Goal: Task Accomplishment & Management: Complete application form

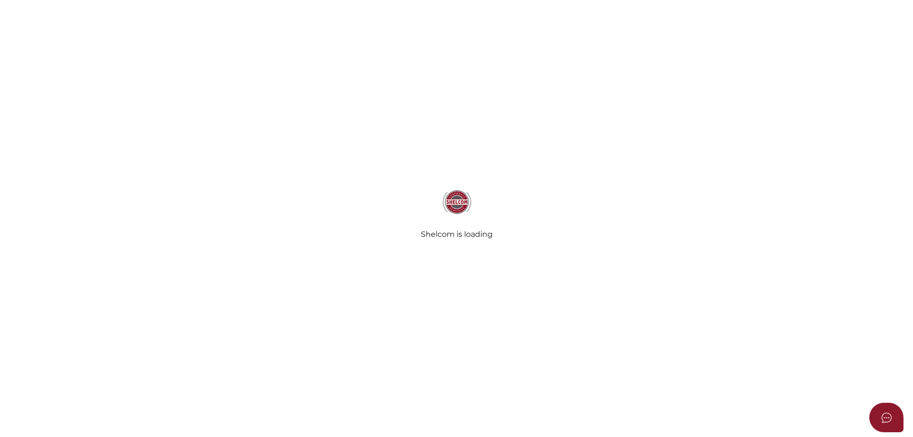
select select
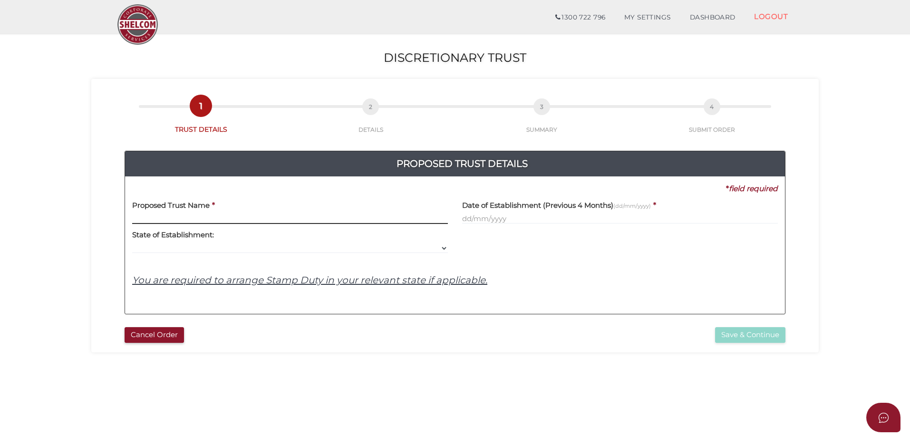
scroll to position [48, 0]
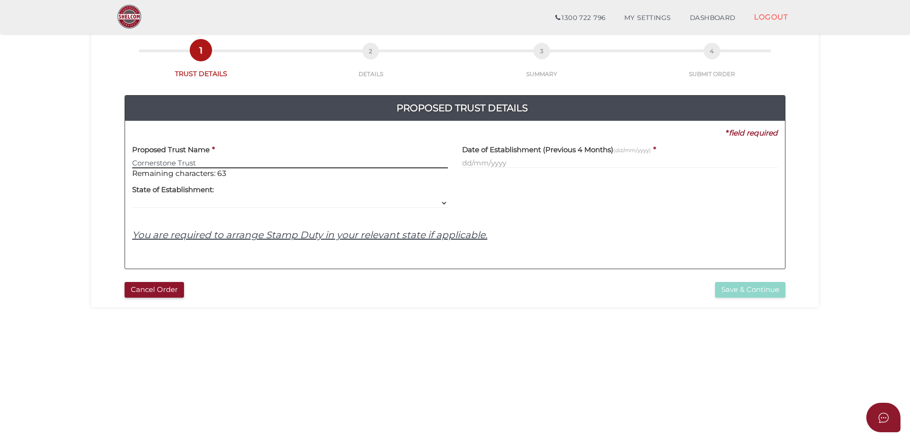
type input "Cornerstone Trust"
click at [537, 166] on input "text" at bounding box center [620, 163] width 316 height 10
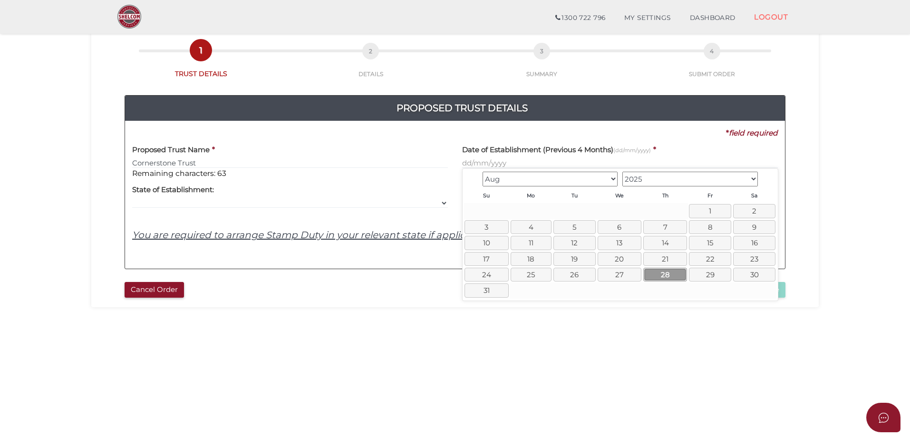
click at [667, 273] on link "28" at bounding box center [665, 275] width 44 height 14
type input "28/08/2025"
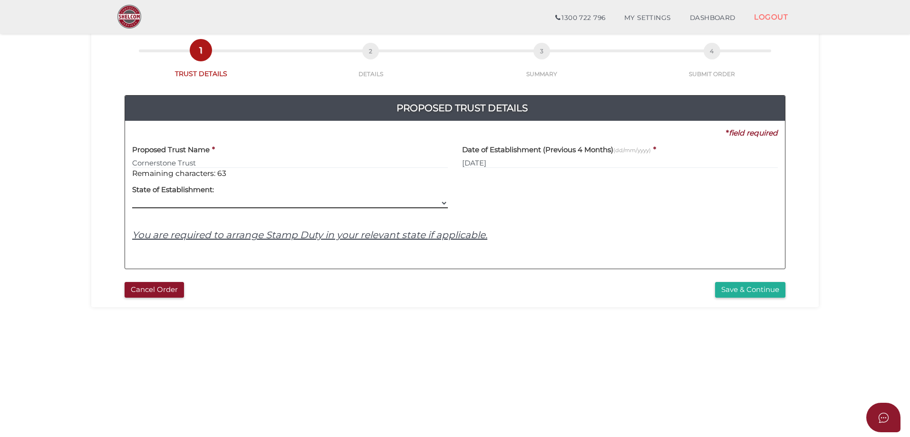
click at [235, 205] on select "VIC ACT NSW NT QLD TAS WA SA" at bounding box center [290, 203] width 316 height 10
select select "VIC"
click at [132, 198] on select "VIC ACT NSW NT QLD TAS WA SA" at bounding box center [290, 203] width 316 height 10
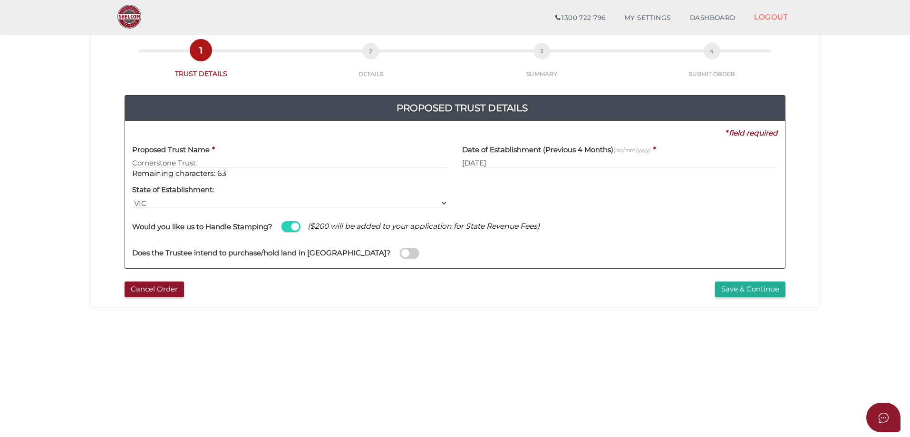
click at [400, 252] on span at bounding box center [409, 253] width 19 height 11
click at [0, 0] on input "checkbox" at bounding box center [0, 0] width 0 height 0
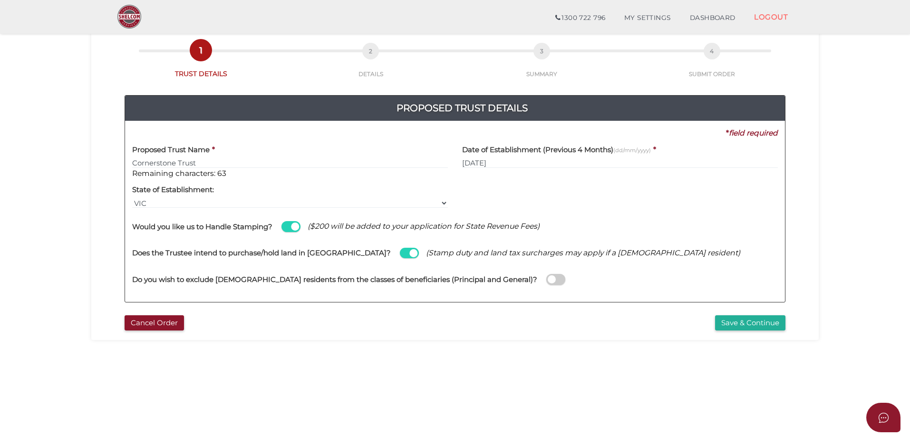
click at [546, 276] on span at bounding box center [555, 279] width 19 height 11
click at [0, 0] on input "checkbox" at bounding box center [0, 0] width 0 height 0
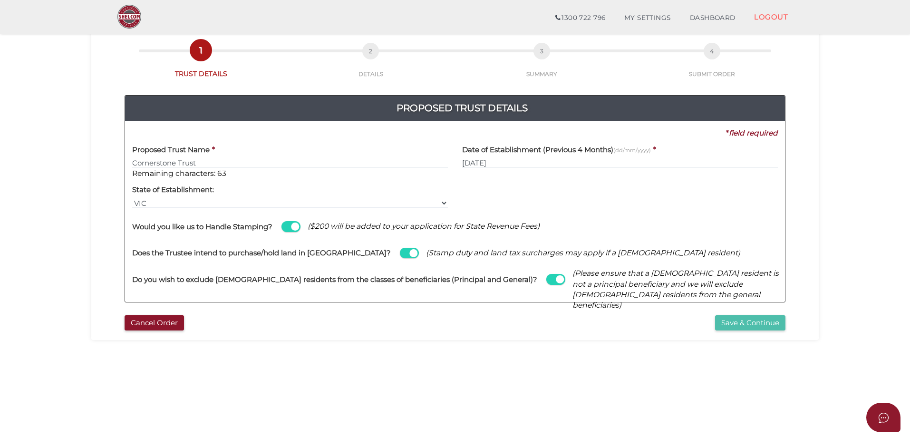
click at [749, 318] on button "Save & Continue" at bounding box center [750, 323] width 70 height 16
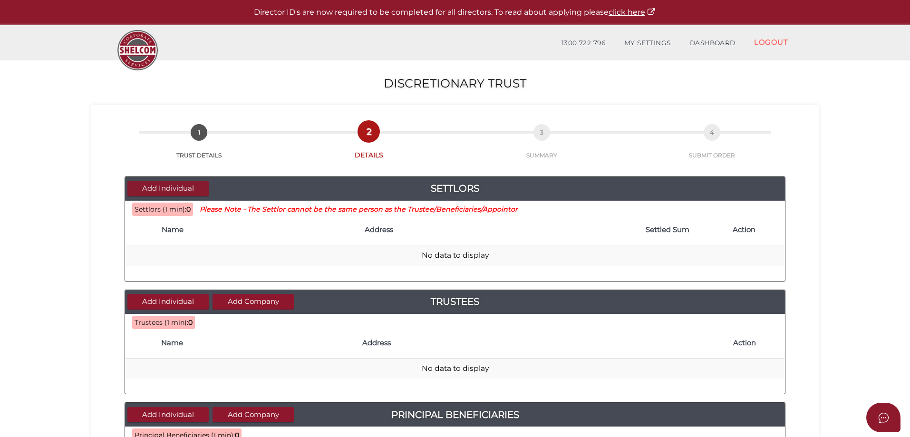
click at [160, 185] on button "Add Individual" at bounding box center [167, 189] width 81 height 16
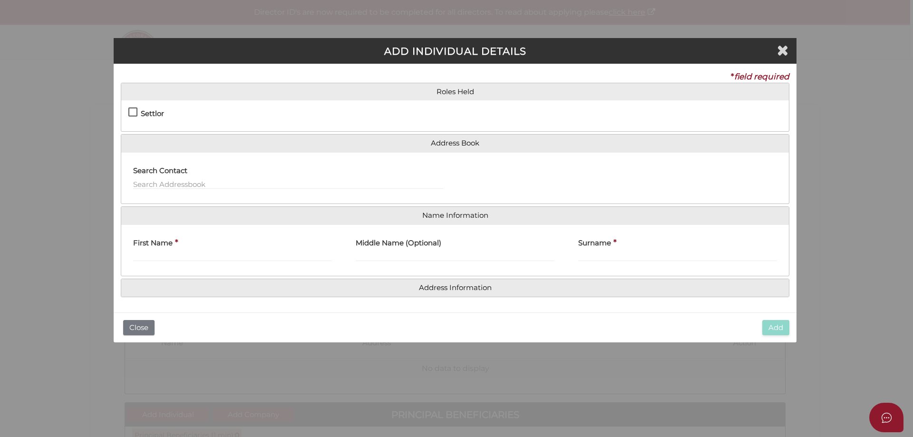
click at [134, 112] on label "Settlor" at bounding box center [146, 116] width 36 height 12
checkbox input "true"
type input "10"
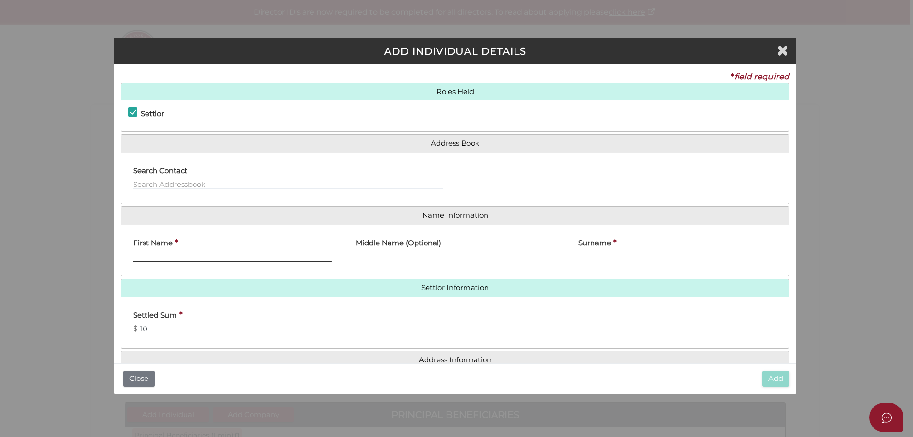
click at [230, 257] on input "First Name" at bounding box center [232, 256] width 199 height 10
type input "Steven"
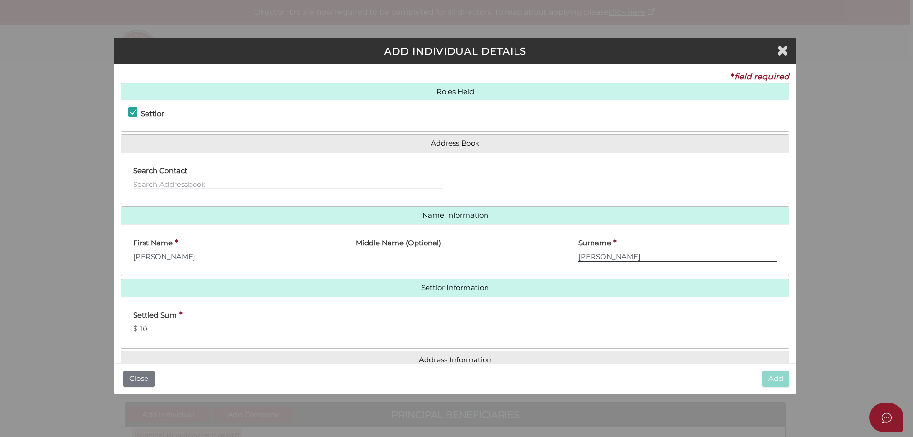
type input "[PERSON_NAME]"
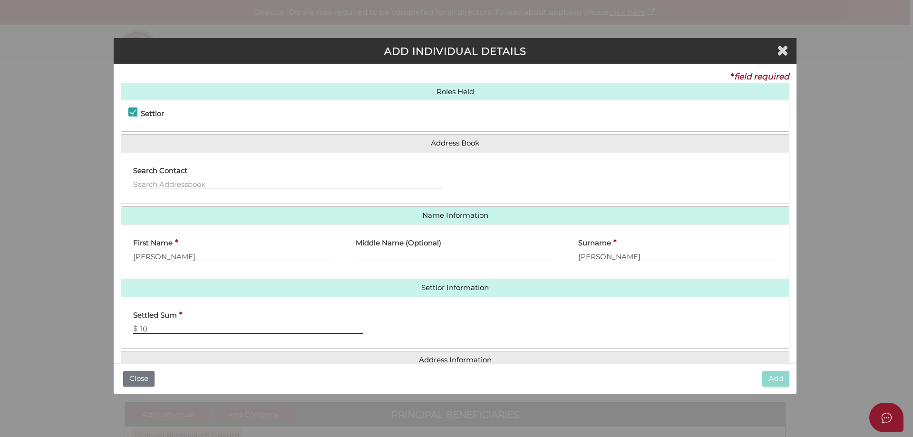
drag, startPoint x: 160, startPoint y: 328, endPoint x: 56, endPoint y: 322, distance: 103.8
click at [56, 322] on div "ADD INDIVIDUAL DETAILS * field required Roles Held Settlor Trustee Principal Be…" at bounding box center [456, 218] width 913 height 437
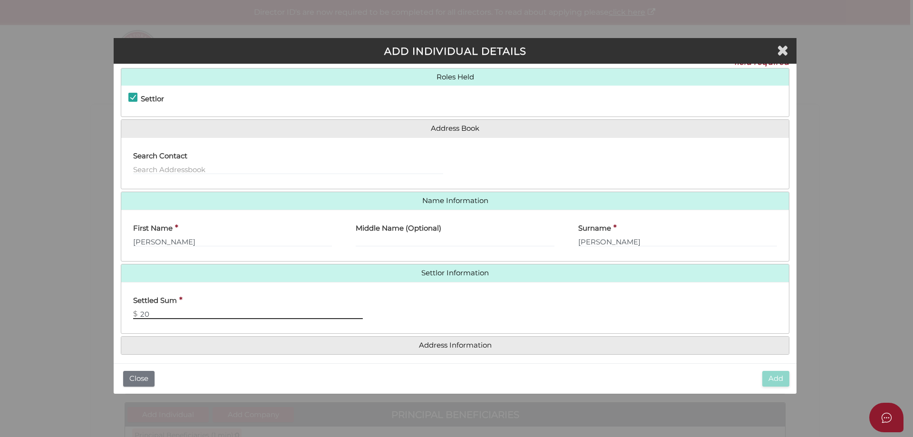
scroll to position [21, 0]
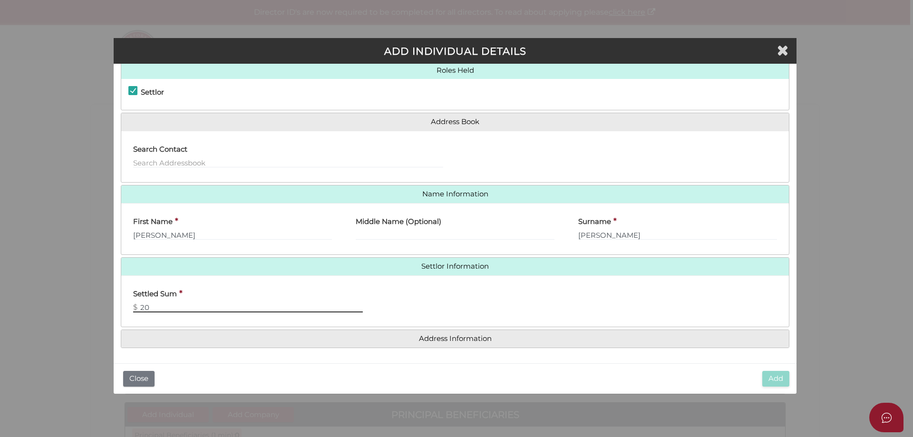
type input "20"
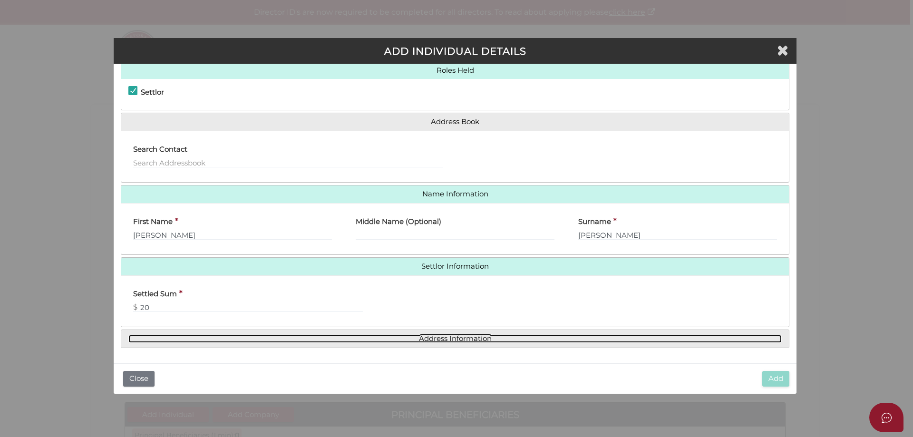
click at [446, 339] on link "Address Information" at bounding box center [454, 339] width 653 height 8
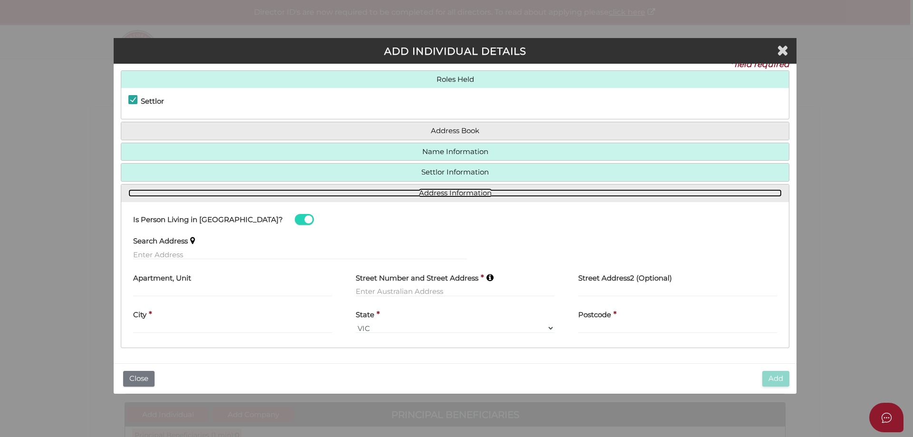
scroll to position [12, 0]
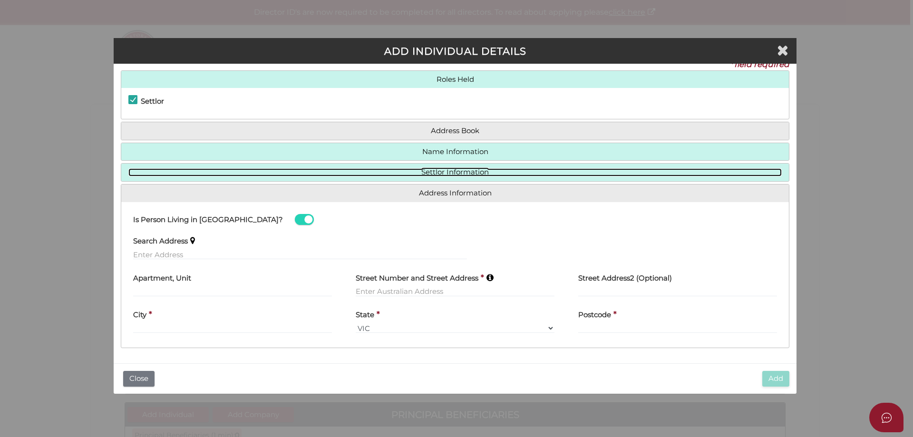
click at [455, 176] on link "Settlor Information" at bounding box center [454, 172] width 653 height 8
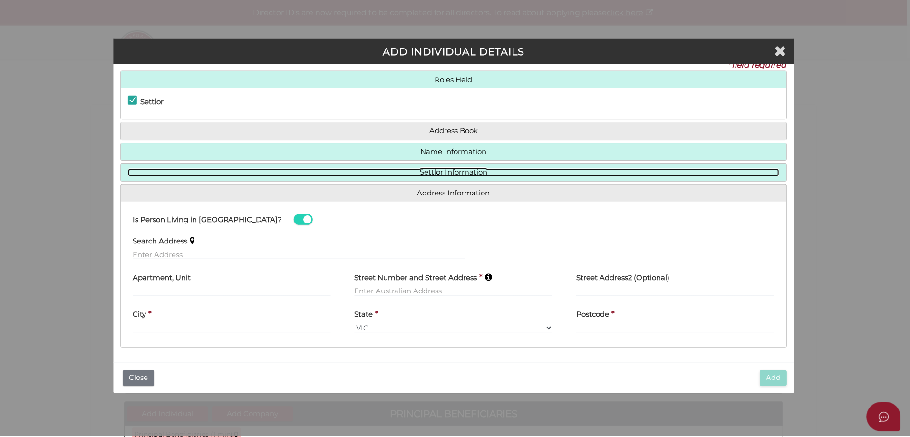
scroll to position [0, 0]
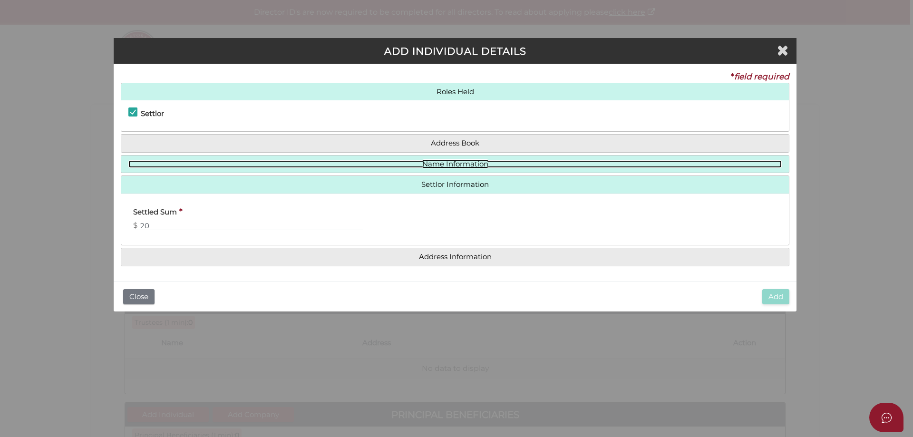
click at [444, 160] on link "Name Information" at bounding box center [454, 164] width 653 height 8
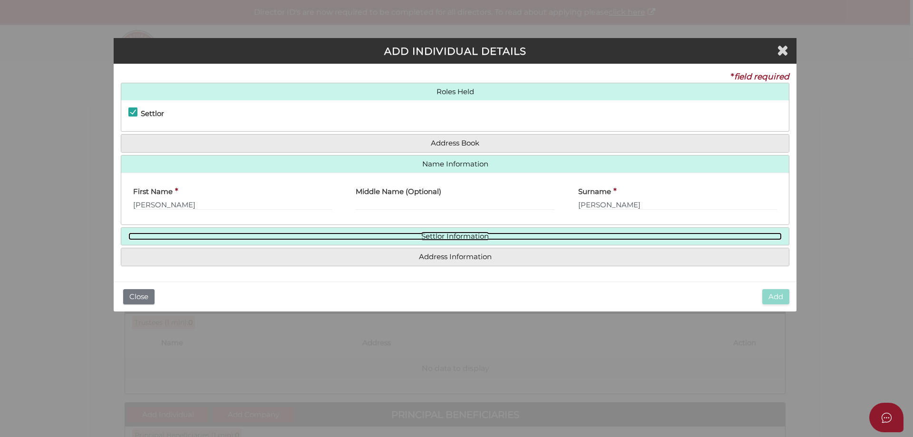
click at [458, 236] on link "Settlor Information" at bounding box center [454, 236] width 653 height 8
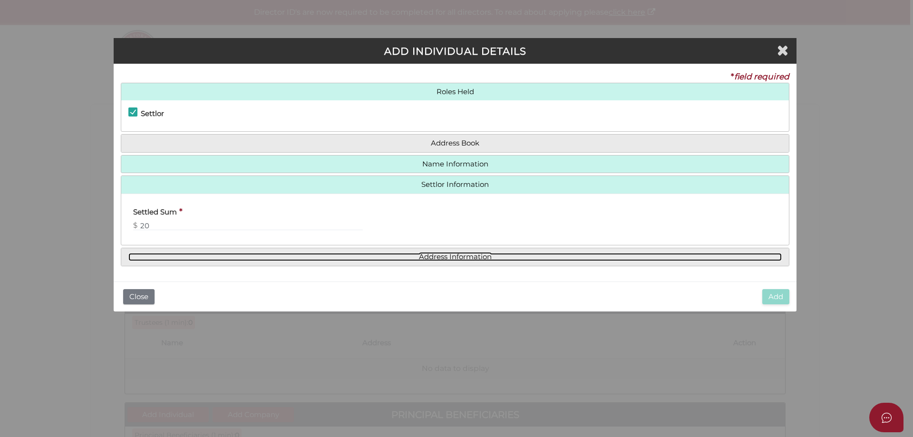
click at [461, 259] on link "Address Information" at bounding box center [454, 257] width 653 height 8
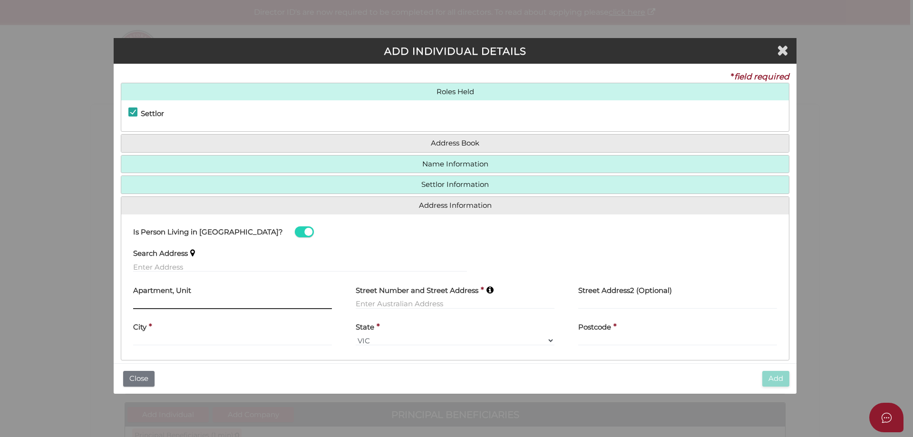
click at [262, 301] on input "text" at bounding box center [232, 303] width 199 height 10
type input "Suite 304"
type input "22 St Kilda Road"
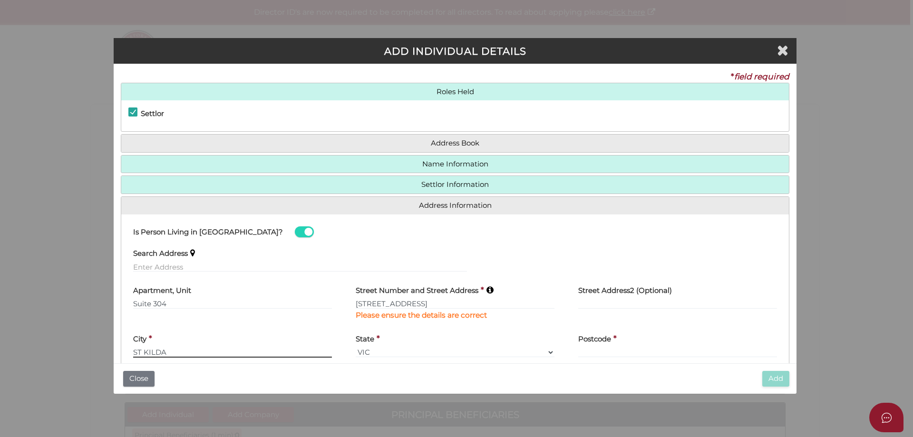
type input "ST KILDA"
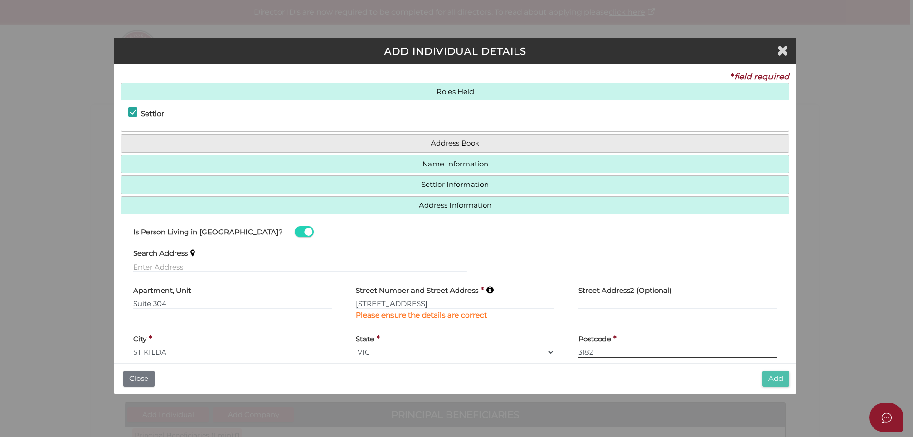
type input "3182"
click at [775, 375] on button "Add" at bounding box center [775, 379] width 27 height 16
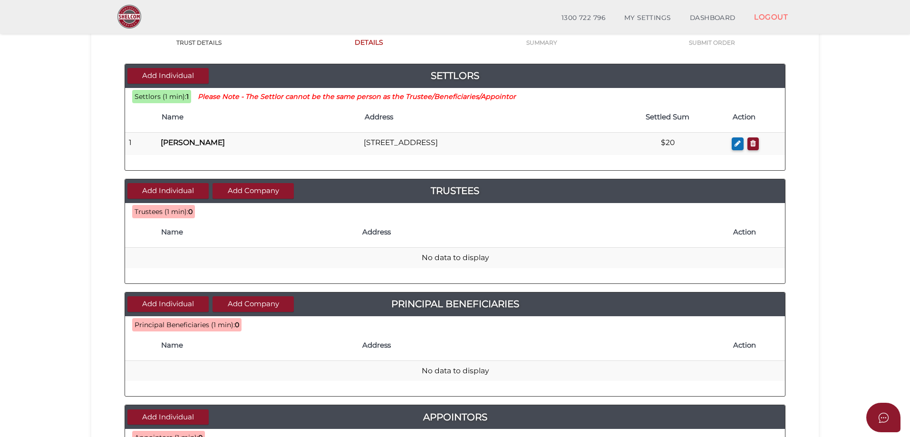
scroll to position [95, 0]
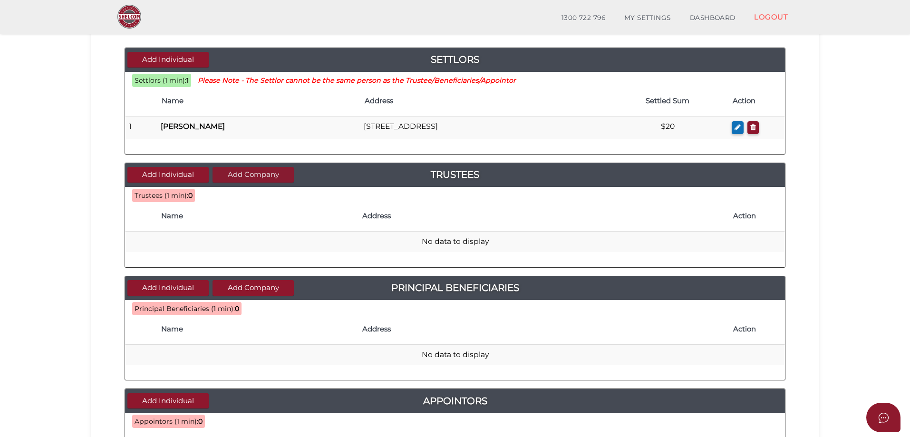
click at [257, 172] on button "Add Company" at bounding box center [252, 175] width 81 height 16
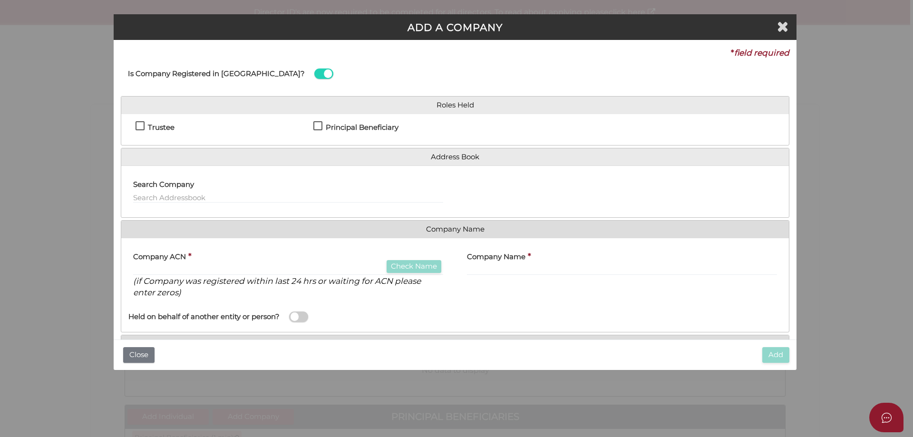
click at [140, 125] on label "Trustee" at bounding box center [154, 130] width 39 height 12
checkbox input "true"
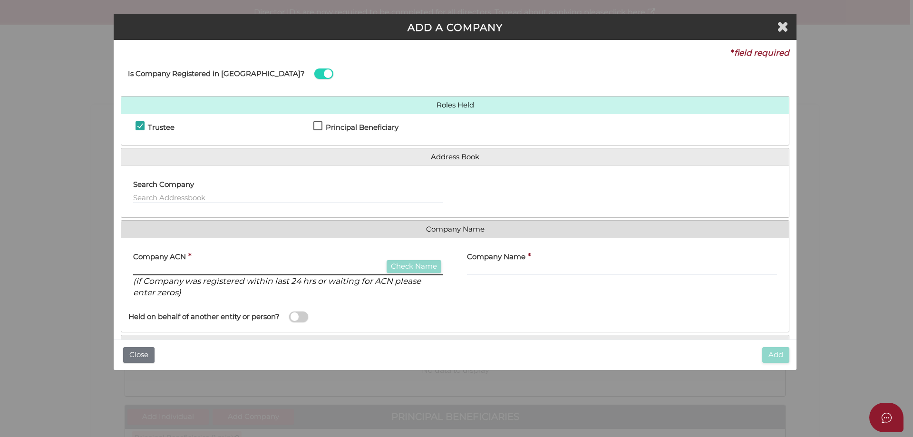
click at [220, 268] on input "text" at bounding box center [288, 270] width 310 height 10
paste input "690465411"
type input "690465411"
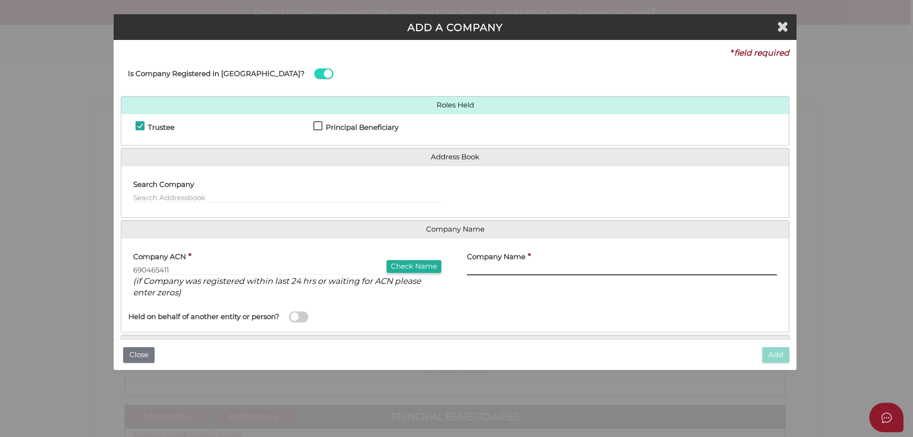
click at [516, 274] on input "text" at bounding box center [622, 270] width 310 height 10
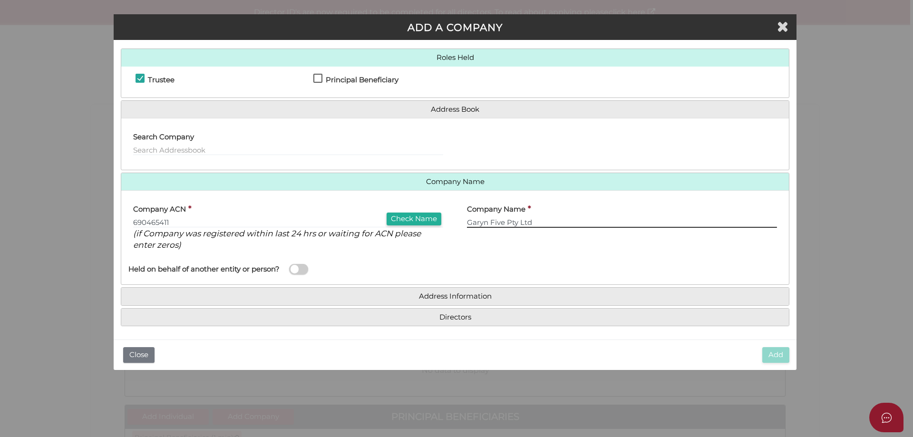
scroll to position [49, 0]
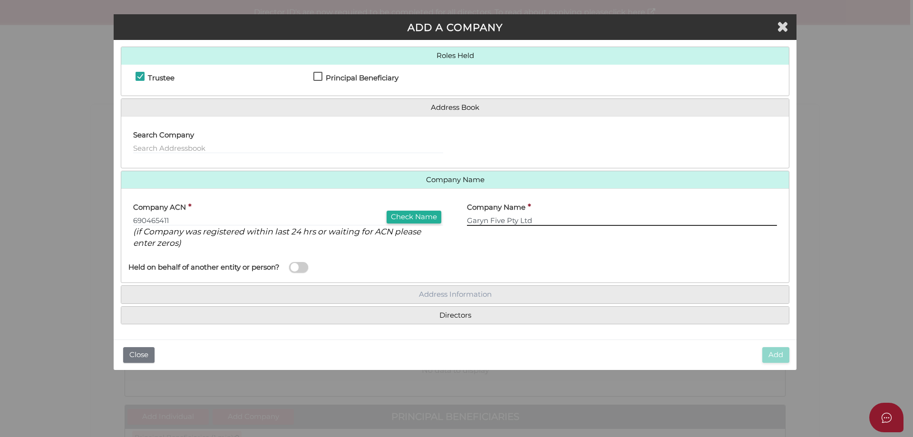
type input "Garyn Five Pty Ltd"
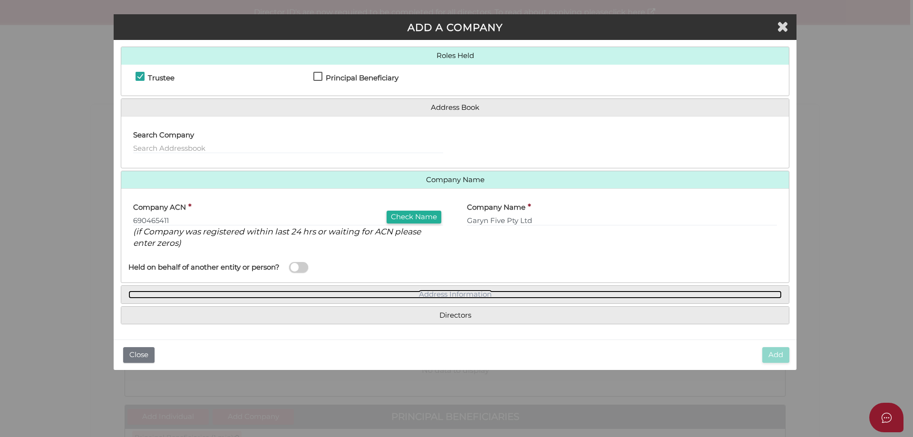
click at [462, 296] on link "Address Information" at bounding box center [454, 294] width 653 height 8
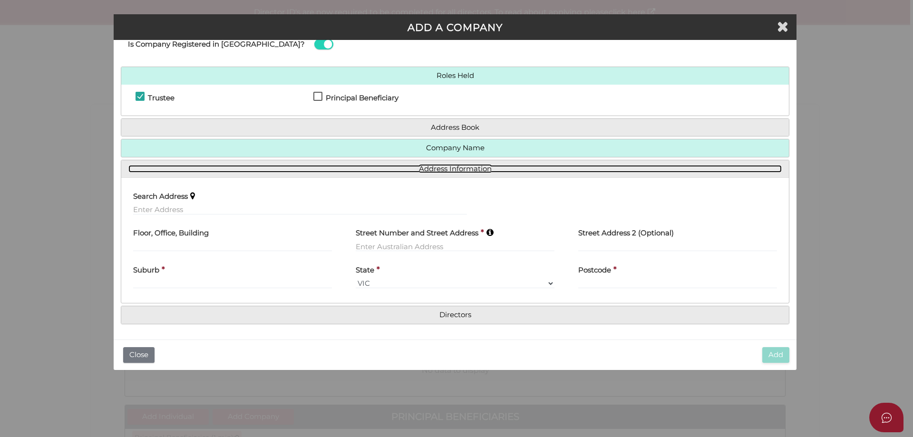
scroll to position [29, 0]
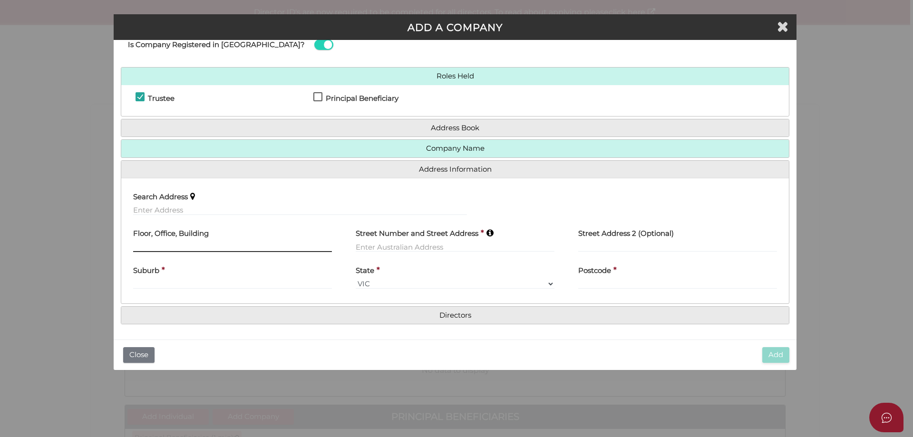
click at [211, 247] on input "text" at bounding box center [232, 246] width 199 height 10
type input "A"
type input "Suite 304"
type input "22 St Kilda Road"
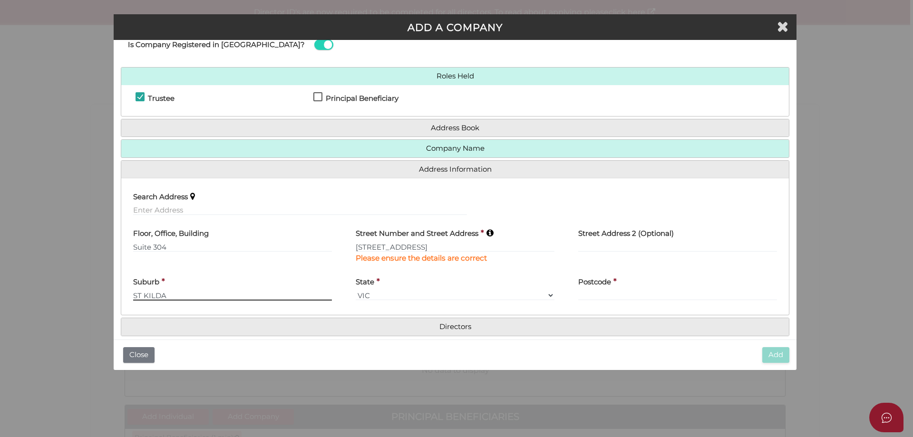
type input "ST KILDA"
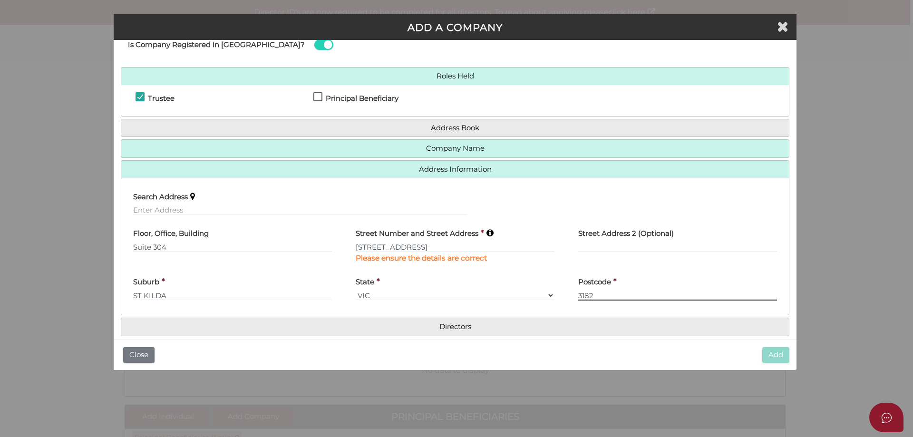
scroll to position [41, 0]
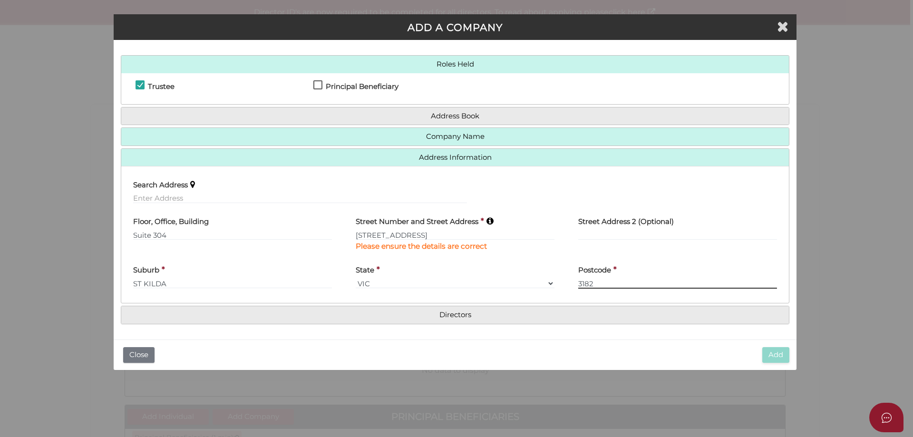
type input "3182"
click at [466, 309] on h4 "Directors" at bounding box center [454, 315] width 667 height 18
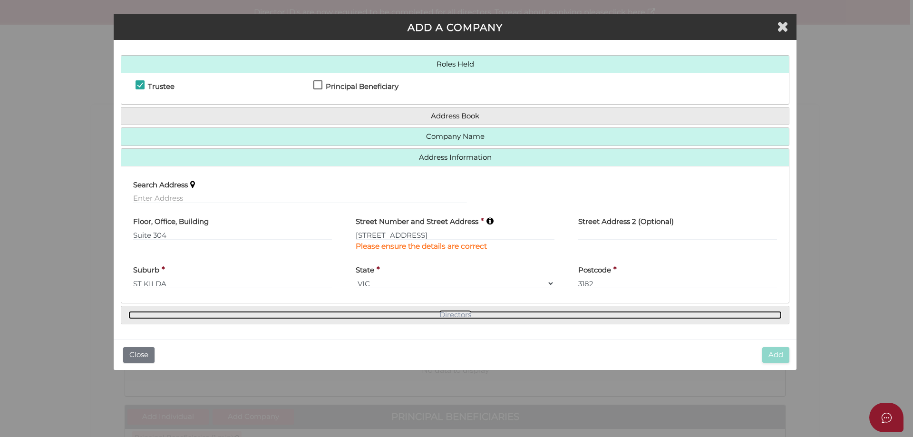
click at [465, 317] on link "Directors" at bounding box center [454, 315] width 653 height 8
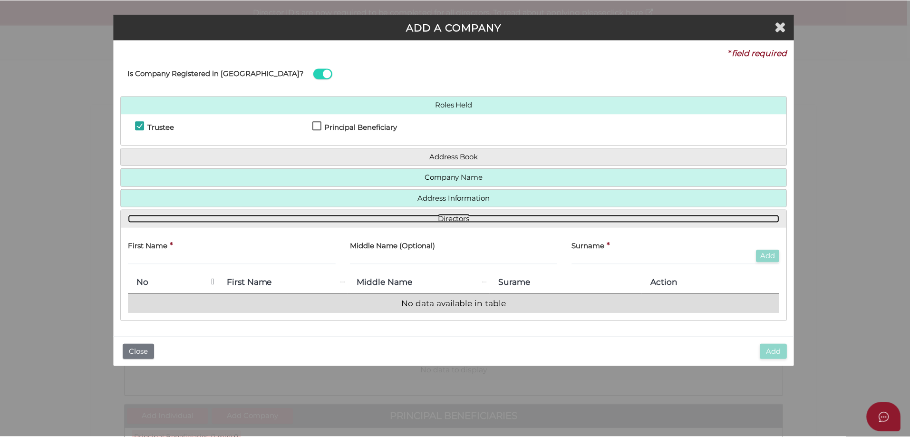
scroll to position [0, 0]
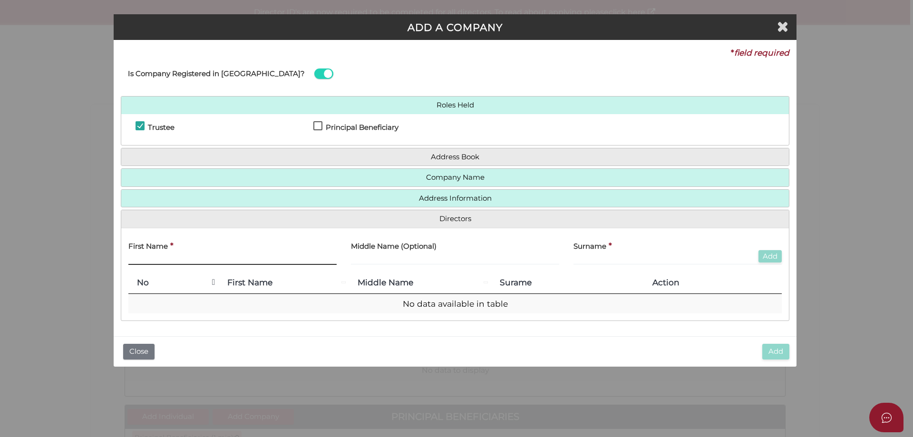
click at [225, 260] on input "text" at bounding box center [232, 259] width 208 height 10
type input "[PERSON_NAME]"
type input "Sean"
type input "Reichenberg"
click at [766, 253] on button "Add" at bounding box center [769, 256] width 23 height 13
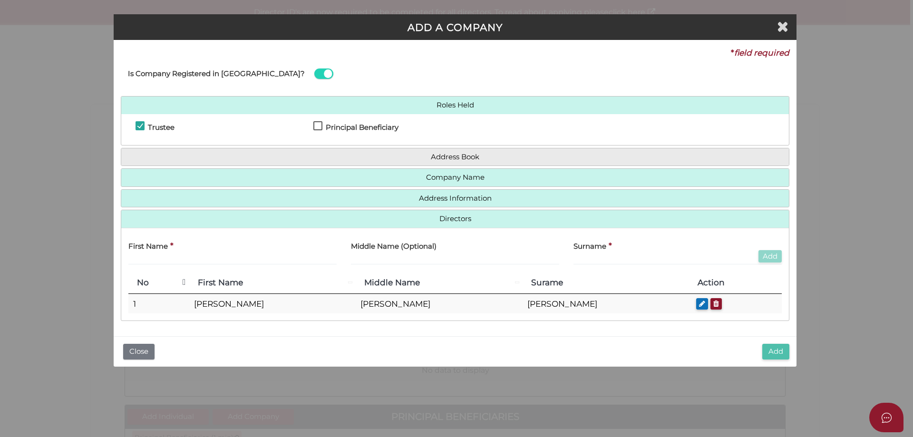
click at [778, 353] on button "Add" at bounding box center [775, 352] width 27 height 16
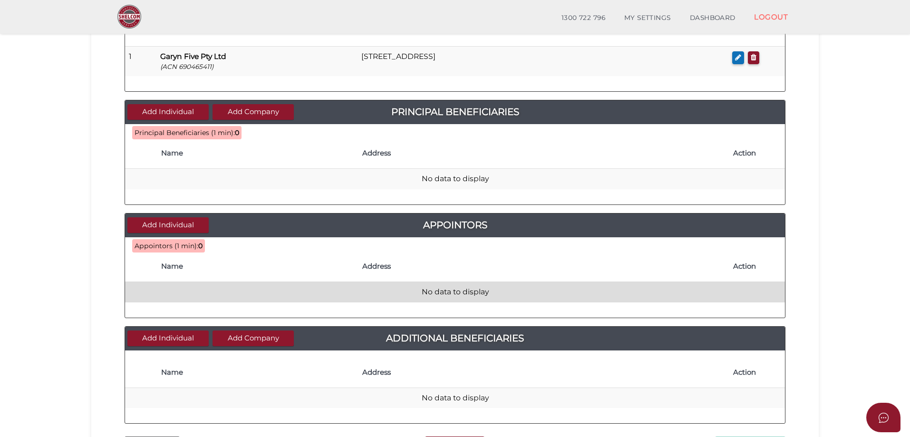
scroll to position [285, 0]
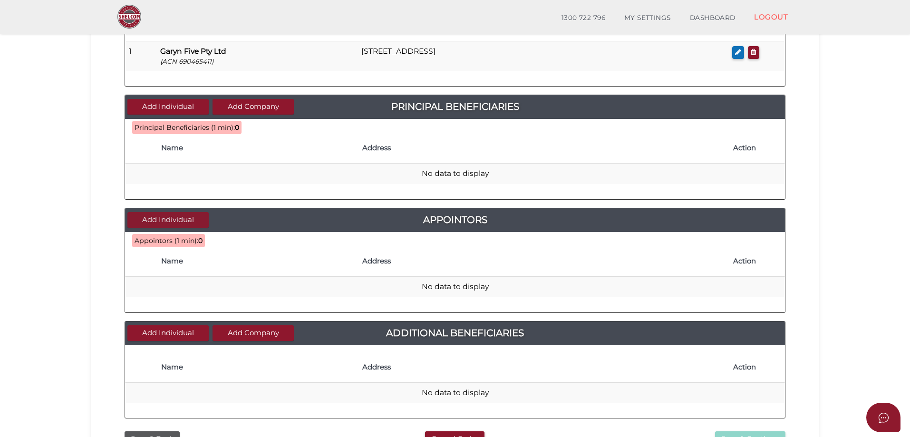
click at [176, 217] on button "Add Individual" at bounding box center [167, 220] width 81 height 16
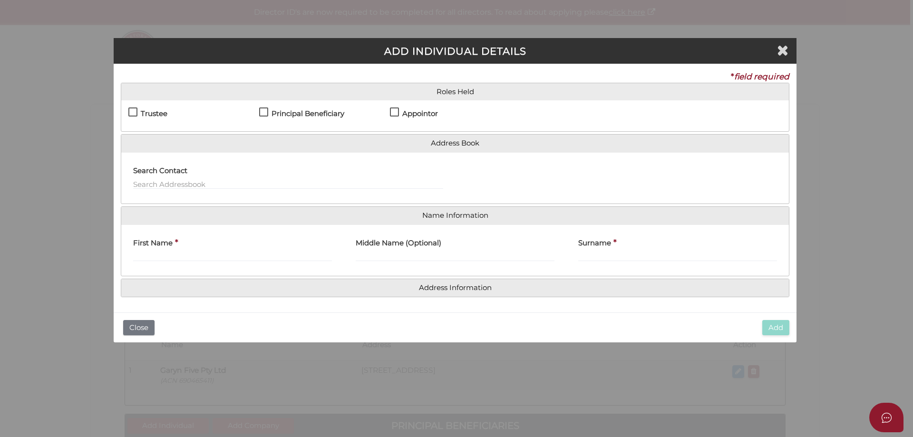
click at [394, 113] on label "Appointor" at bounding box center [414, 116] width 48 height 12
checkbox input "true"
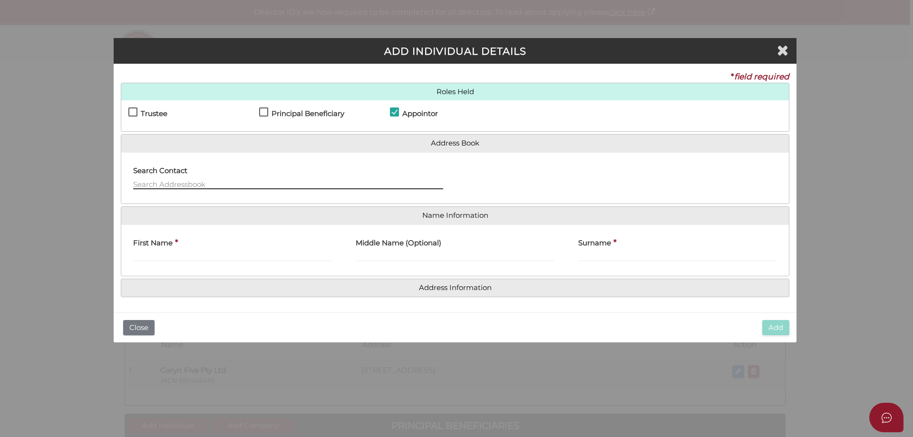
click at [253, 179] on input "text" at bounding box center [288, 184] width 310 height 10
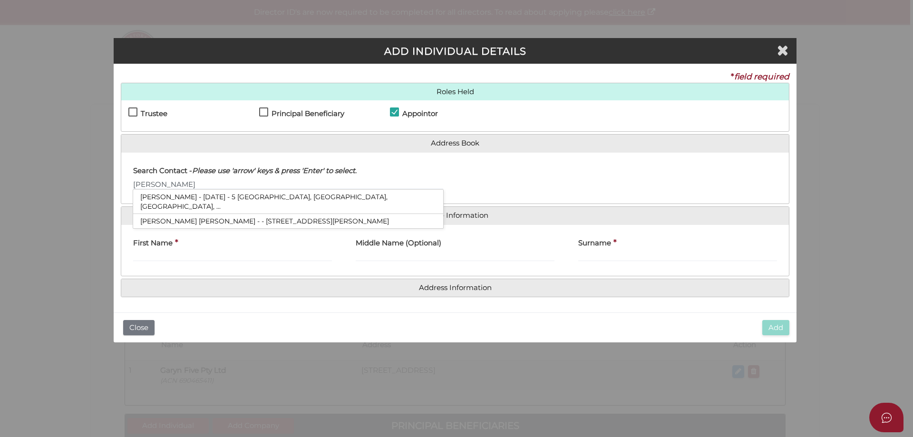
click at [194, 192] on li "[PERSON_NAME] - [DATE] - 5 [GEOGRAPHIC_DATA], [GEOGRAPHIC_DATA], [GEOGRAPHIC_DA…" at bounding box center [288, 202] width 310 height 24
type input "Gary"
type input "Sean"
type input "[PERSON_NAME]"
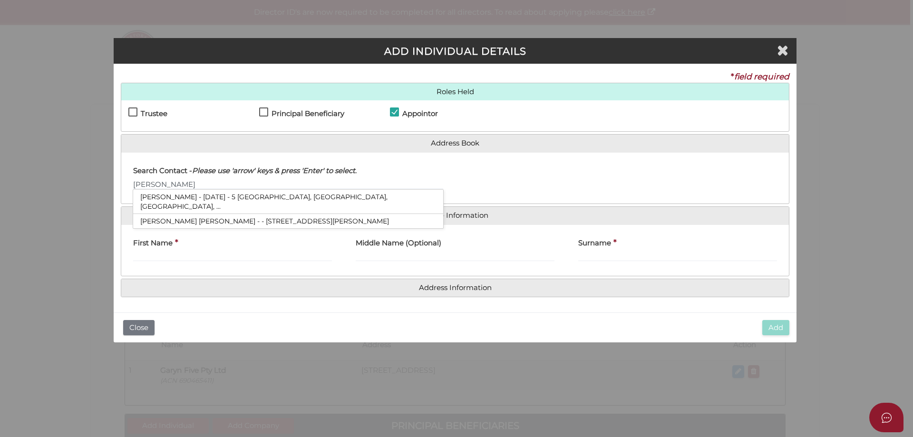
type input "[STREET_ADDRESS]"
type input "Caulfield North"
type input "3161"
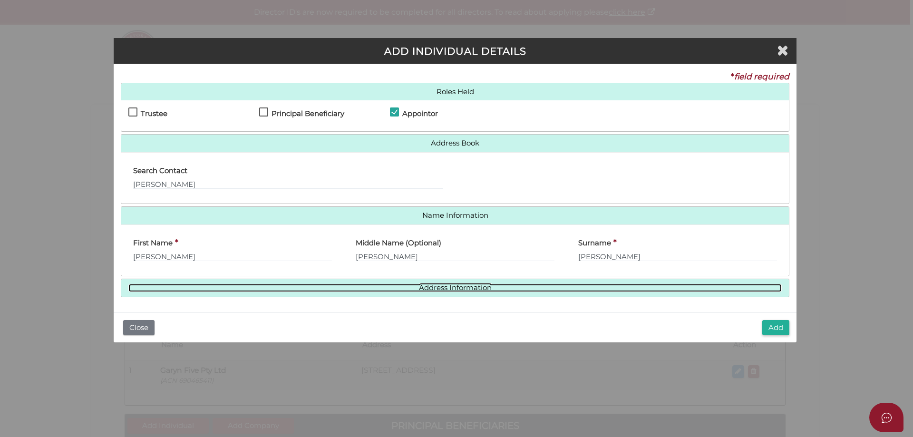
click at [457, 286] on link "Address Information" at bounding box center [454, 288] width 653 height 8
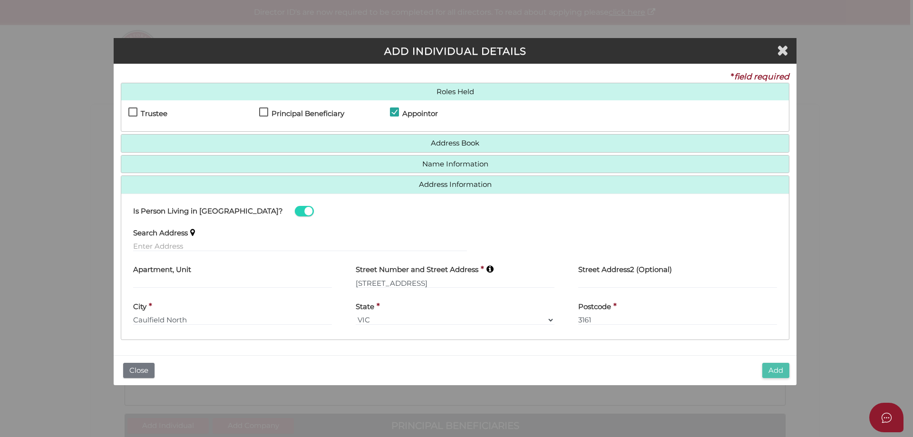
click at [777, 370] on button "Add" at bounding box center [775, 371] width 27 height 16
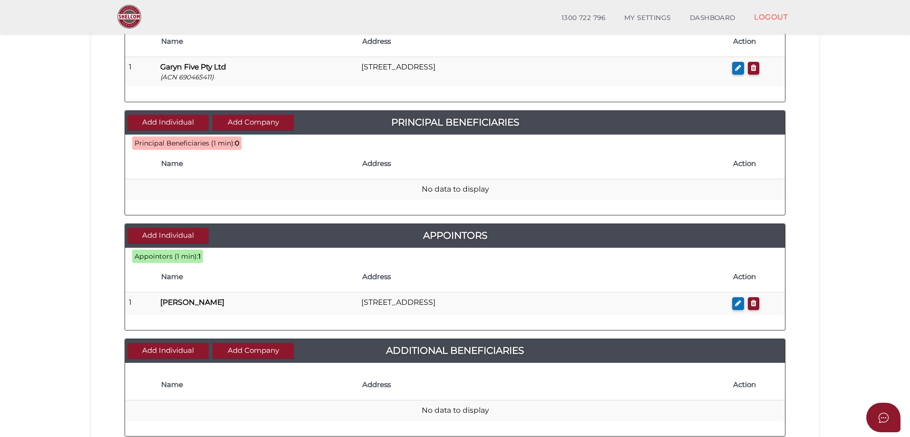
scroll to position [380, 0]
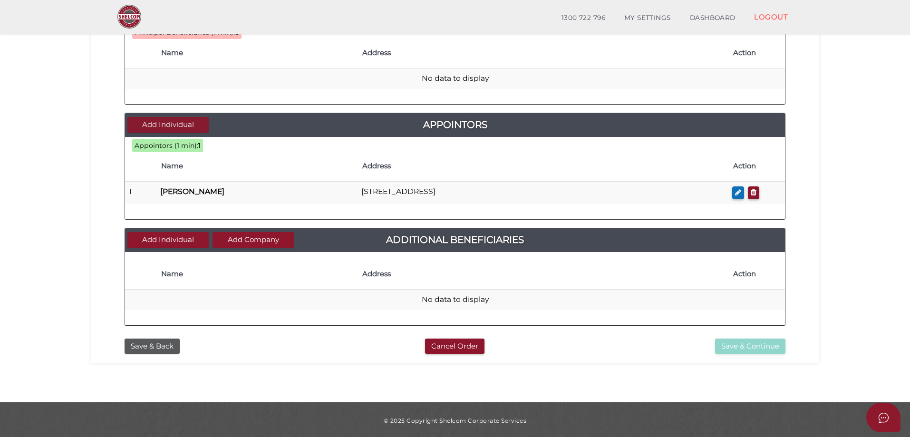
click at [165, 120] on button "Add Individual" at bounding box center [167, 125] width 81 height 16
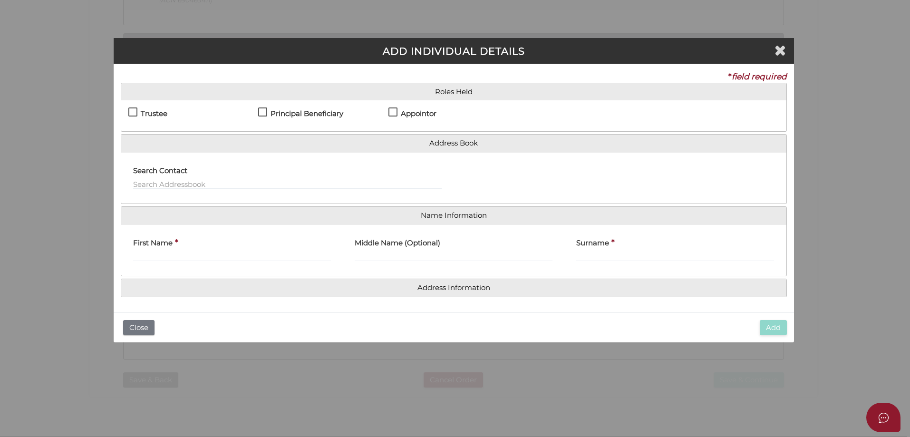
scroll to position [0, 0]
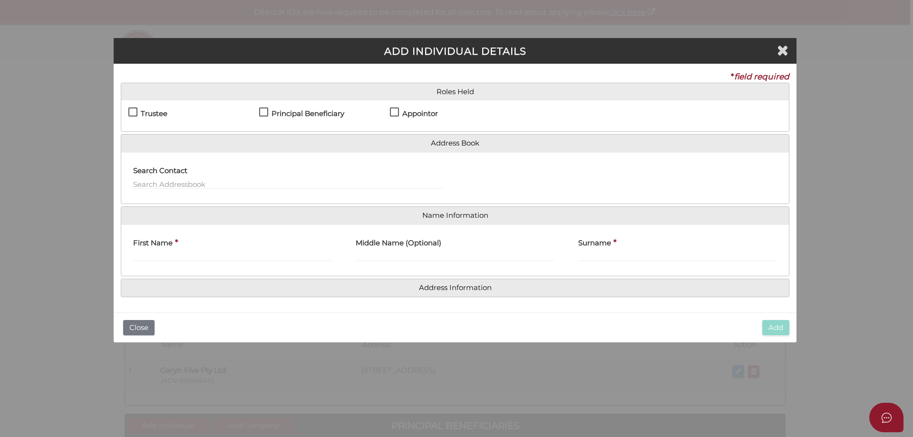
click at [393, 111] on label "Appointor" at bounding box center [414, 116] width 48 height 12
checkbox input "true"
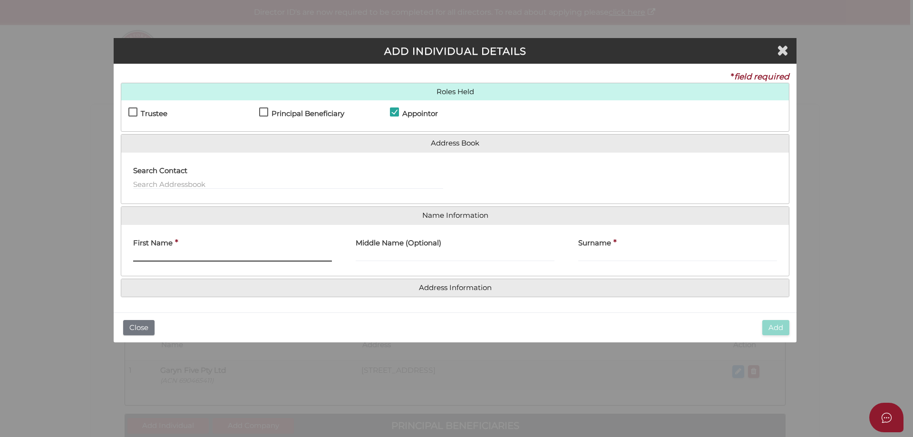
click at [188, 253] on input "First Name" at bounding box center [232, 256] width 199 height 10
type input "[PERSON_NAME]"
type input "Beverlee"
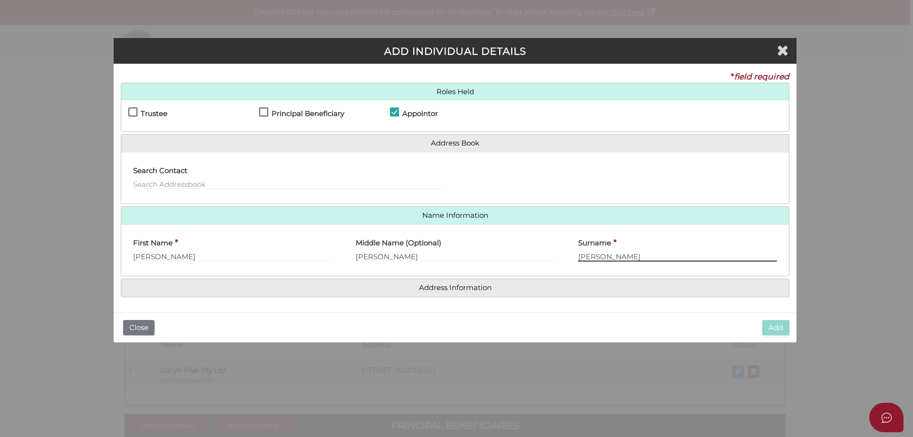
type input "Reichenberg"
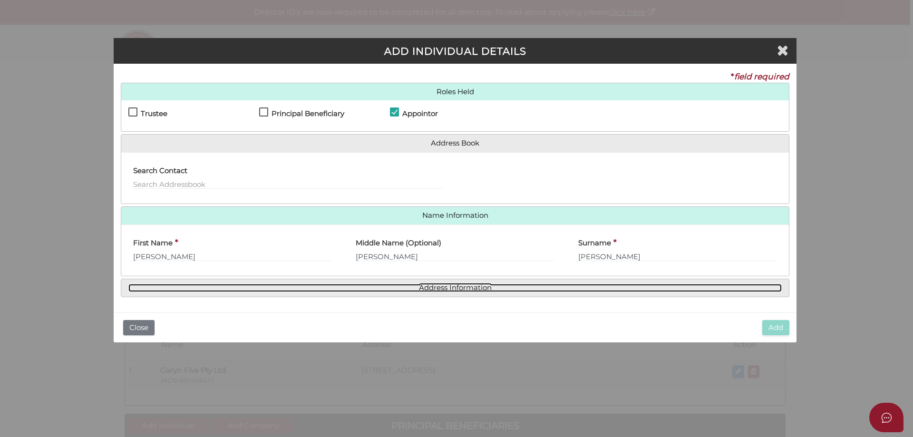
click at [463, 290] on link "Address Information" at bounding box center [454, 288] width 653 height 8
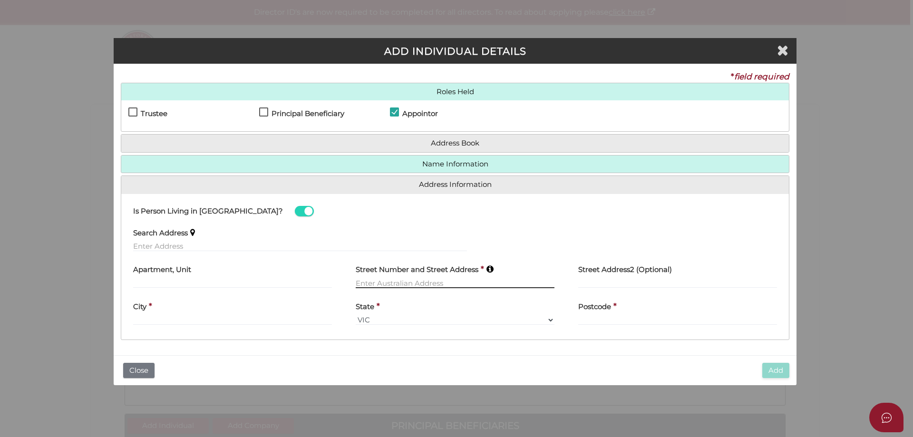
click at [418, 280] on input "text" at bounding box center [455, 283] width 199 height 10
type input "[STREET_ADDRESS]"
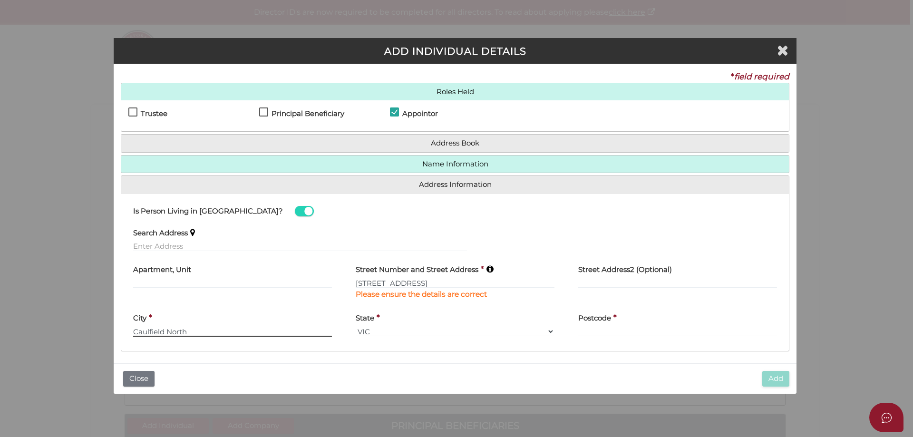
type input "Caulfield North"
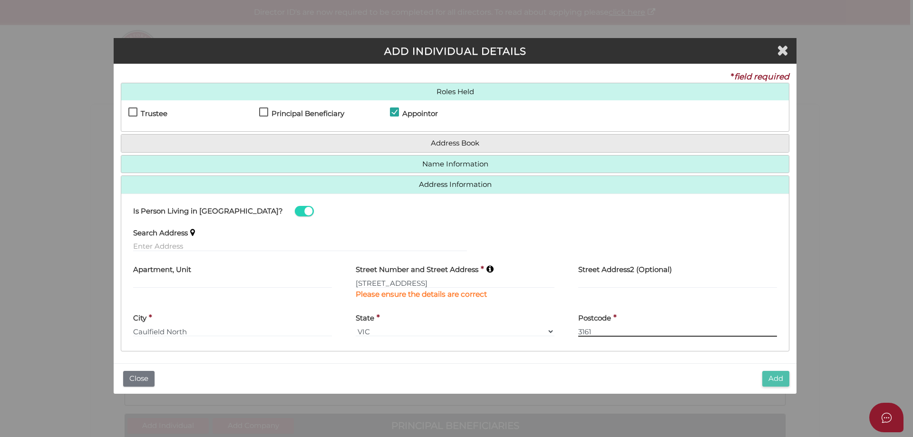
type input "3161"
click at [778, 377] on button "Add" at bounding box center [775, 379] width 27 height 16
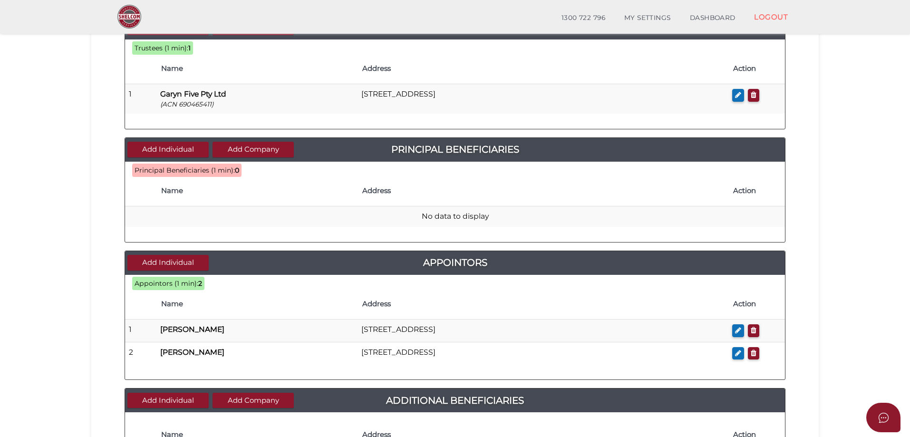
scroll to position [285, 0]
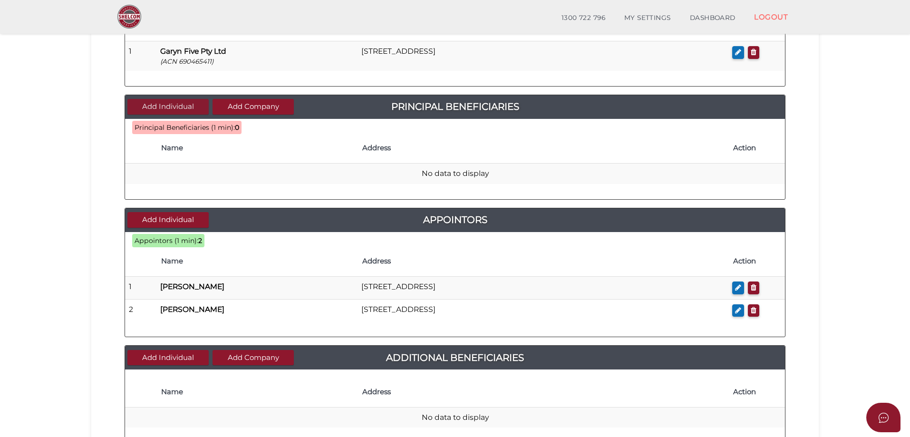
click at [156, 106] on button "Add Individual" at bounding box center [167, 107] width 81 height 16
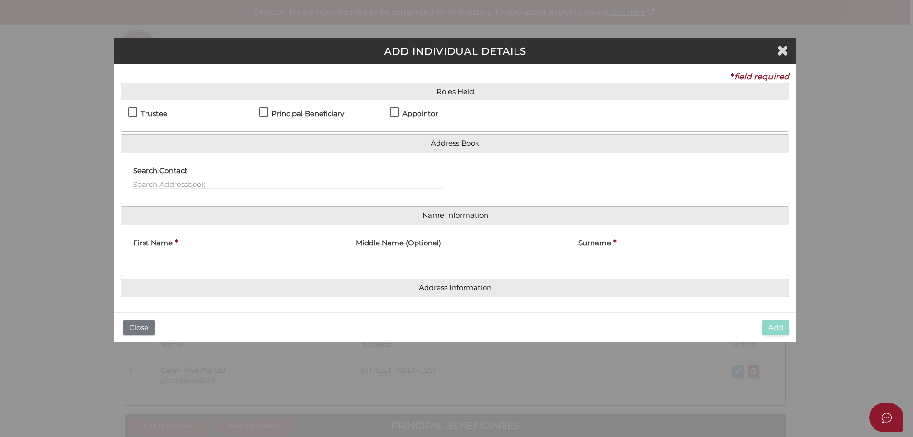
click at [261, 112] on label "Principal Beneficiary" at bounding box center [301, 116] width 85 height 12
checkbox input "true"
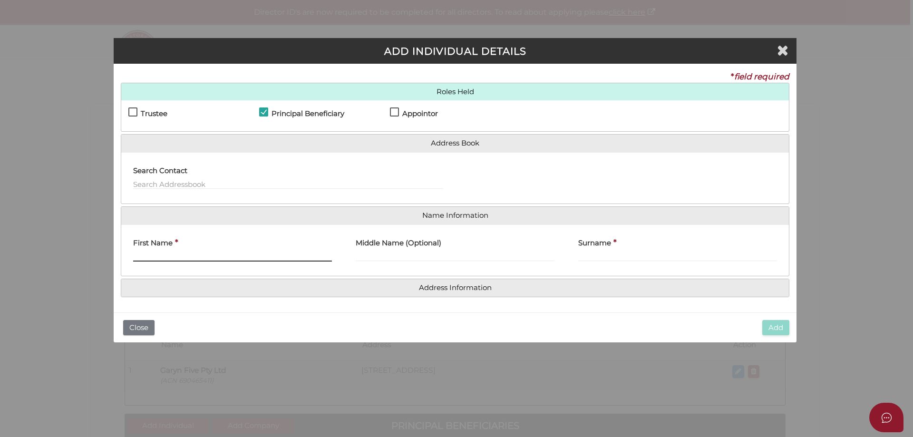
click at [168, 256] on input "First Name" at bounding box center [232, 256] width 199 height 10
type input "t"
type input "The Children of"
click at [494, 259] on input "Gary Sean Reichenberg and" at bounding box center [455, 256] width 199 height 10
type input "Gary Sean Reichenberg and"
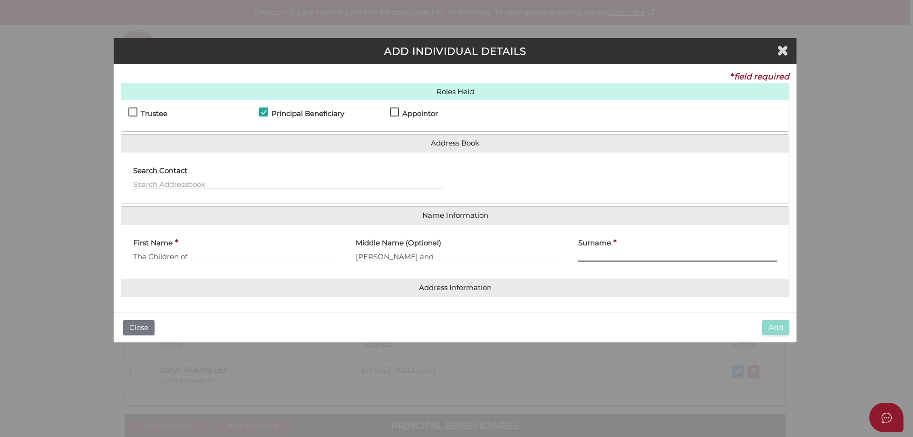
click at [656, 256] on input "Surname" at bounding box center [677, 256] width 199 height 10
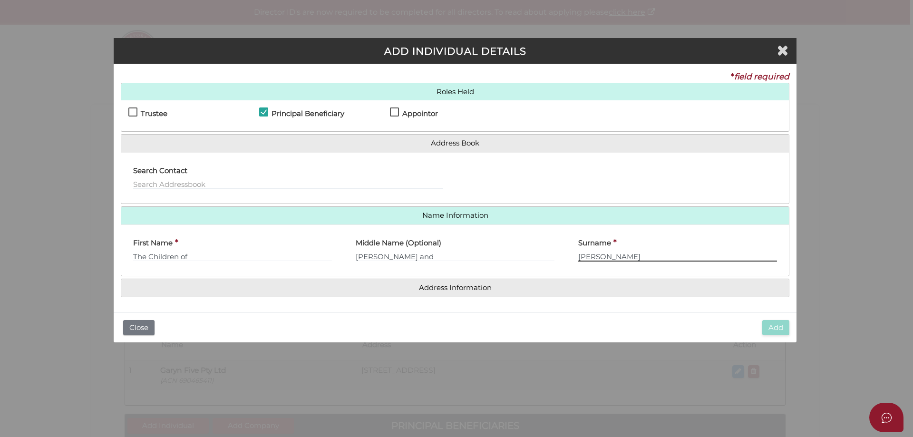
type input "[PERSON_NAME]"
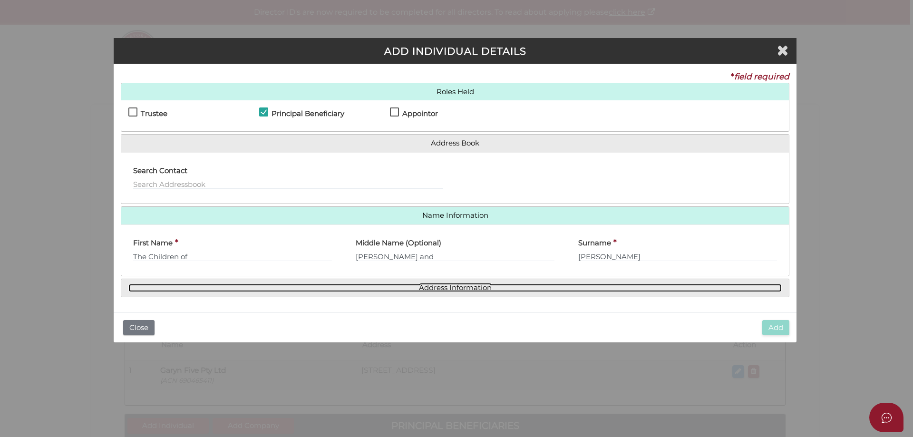
click at [478, 290] on link "Address Information" at bounding box center [454, 288] width 653 height 8
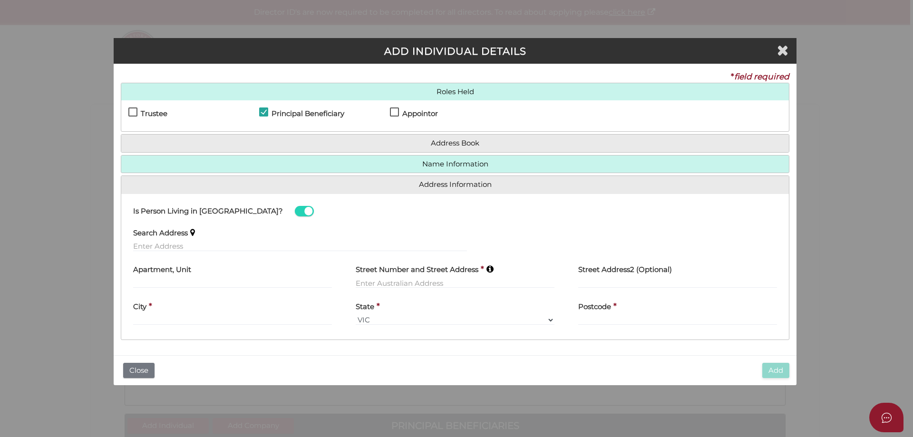
click at [419, 275] on label "Street Number and Street Address" at bounding box center [417, 268] width 123 height 19
click at [409, 277] on label "Street Number and Street Address" at bounding box center [417, 268] width 123 height 19
click at [399, 281] on input "text" at bounding box center [455, 283] width 199 height 10
type input "5 Labassa Grove"
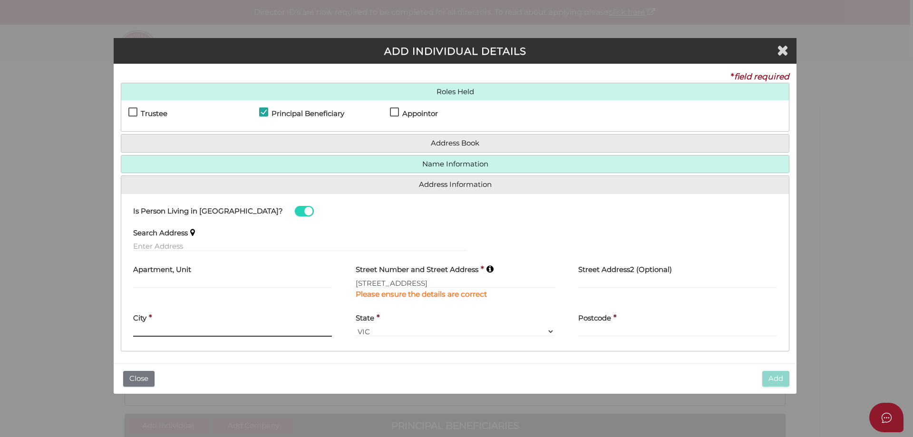
click at [183, 331] on input "text" at bounding box center [232, 331] width 199 height 10
type input "Caulfield North"
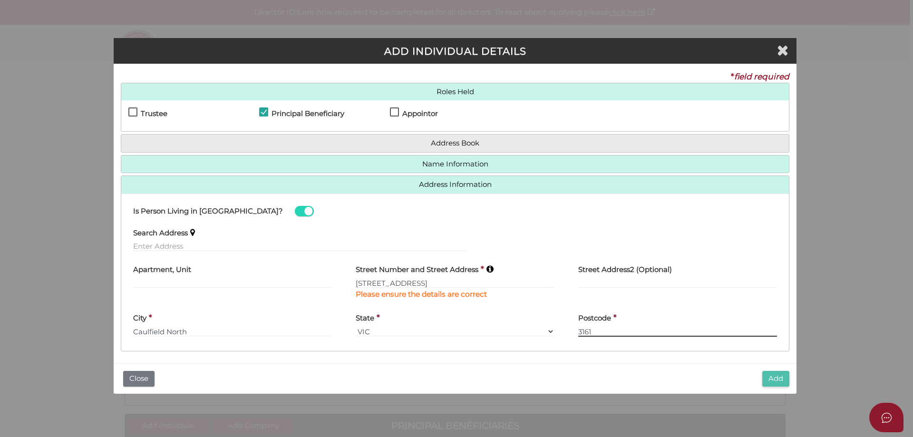
type input "3161"
click at [774, 376] on button "Add" at bounding box center [775, 379] width 27 height 16
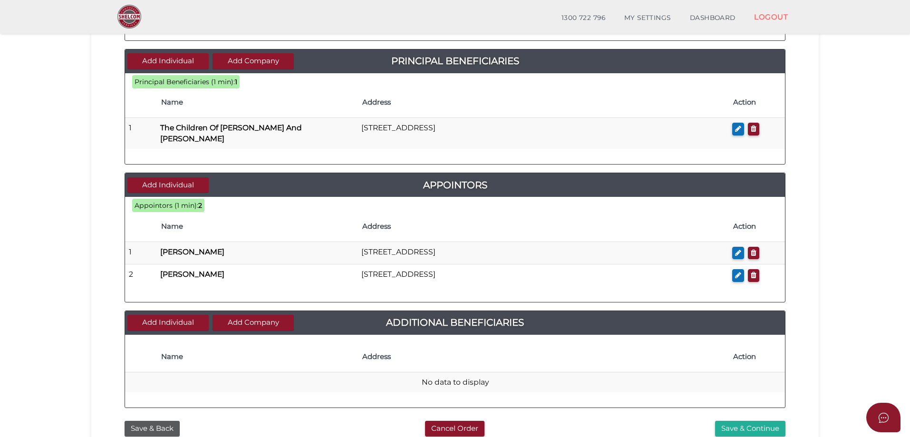
scroll to position [350, 0]
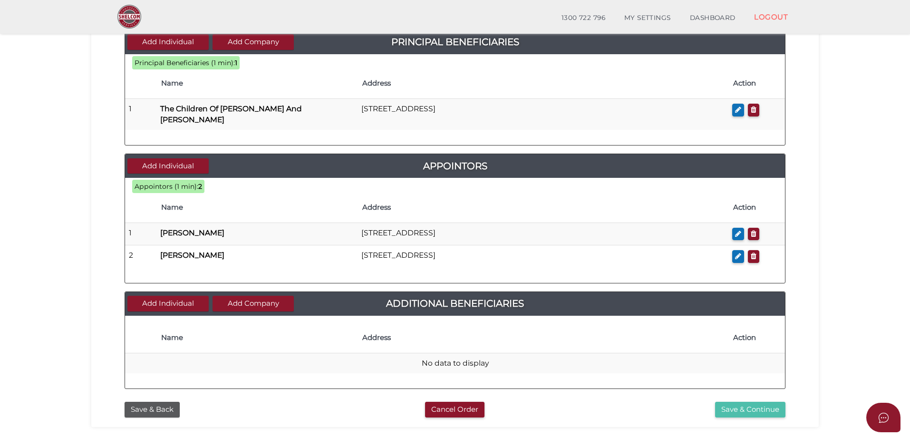
click at [743, 409] on button "Save & Continue" at bounding box center [750, 410] width 70 height 16
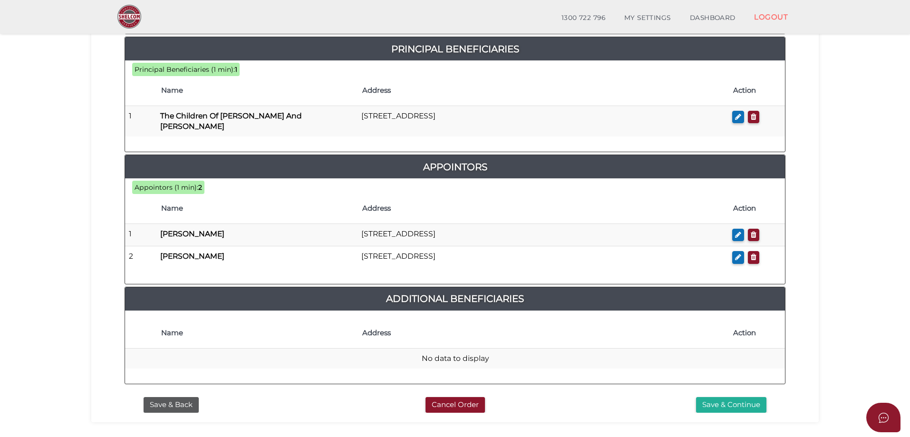
scroll to position [455, 0]
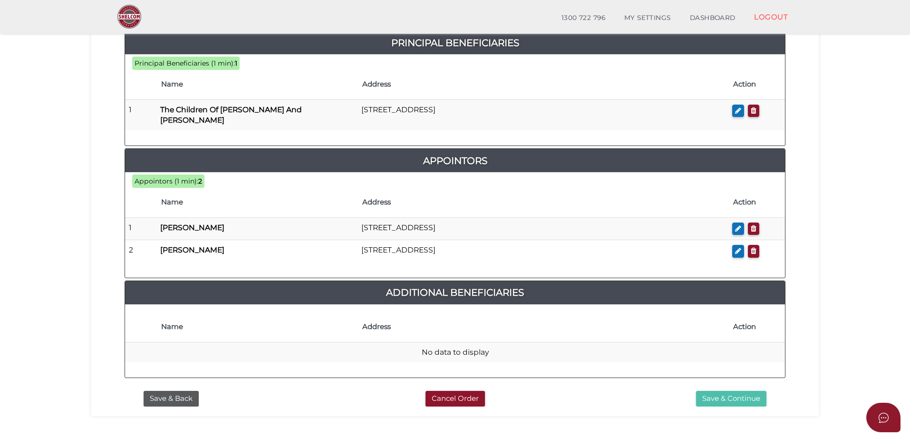
click at [717, 394] on button "Save & Continue" at bounding box center [731, 399] width 70 height 16
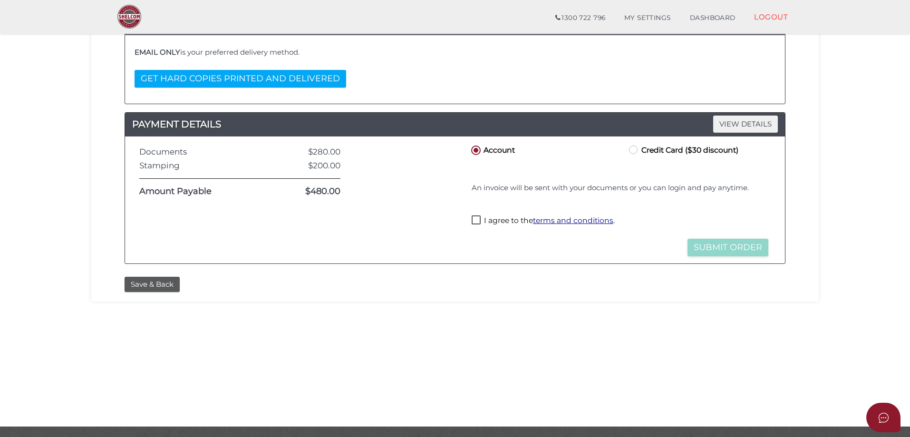
scroll to position [190, 0]
click at [475, 220] on label "I agree to the terms and conditions ." at bounding box center [542, 221] width 143 height 12
checkbox input "true"
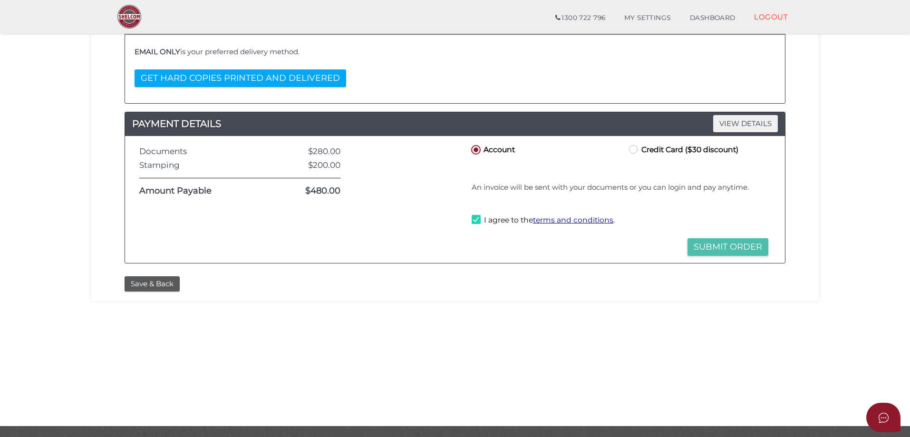
click at [726, 247] on button "Submit Order" at bounding box center [727, 247] width 81 height 18
